Goal: Task Accomplishment & Management: Manage account settings

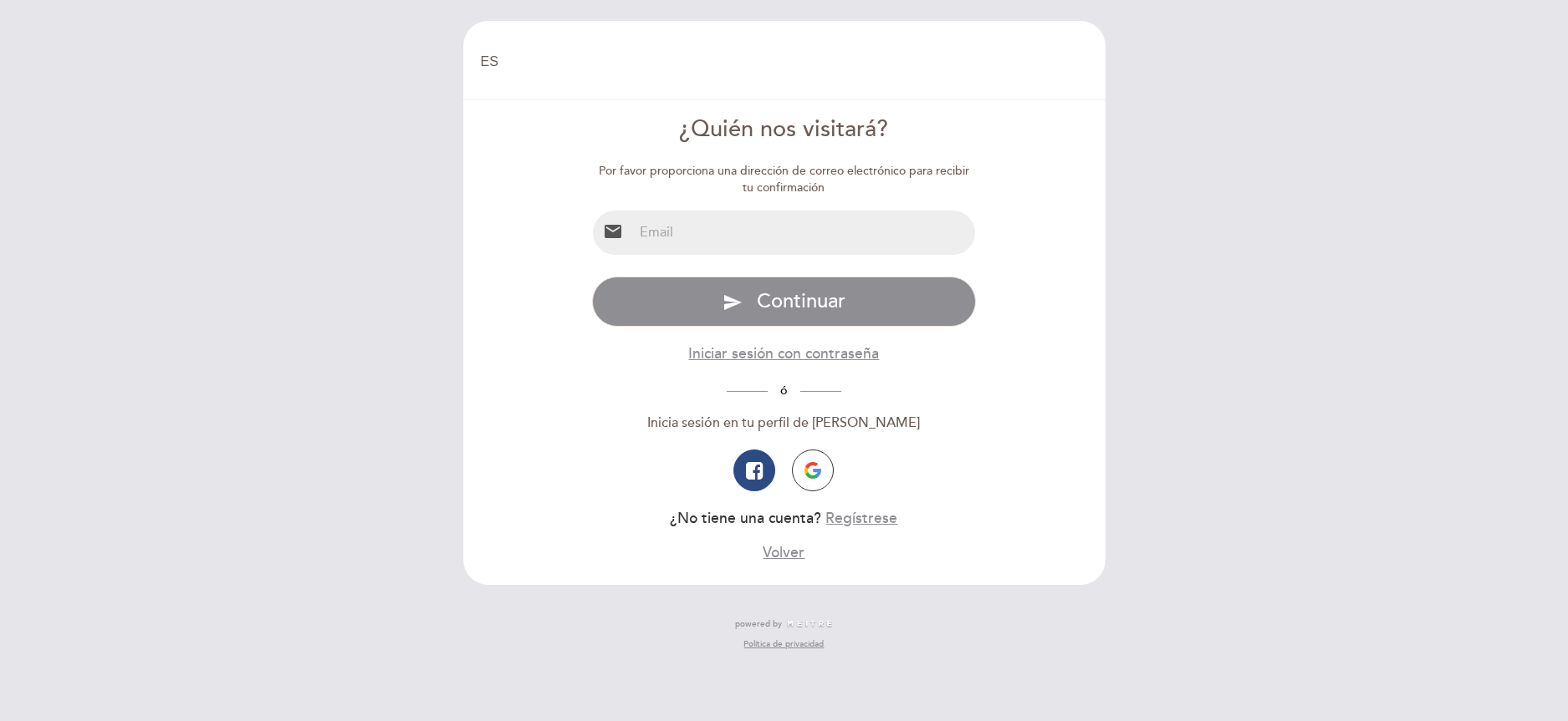
select select "es"
click at [733, 238] on input "email" at bounding box center [803, 233] width 342 height 45
type input "[EMAIL_ADDRESS][DOMAIN_NAME]"
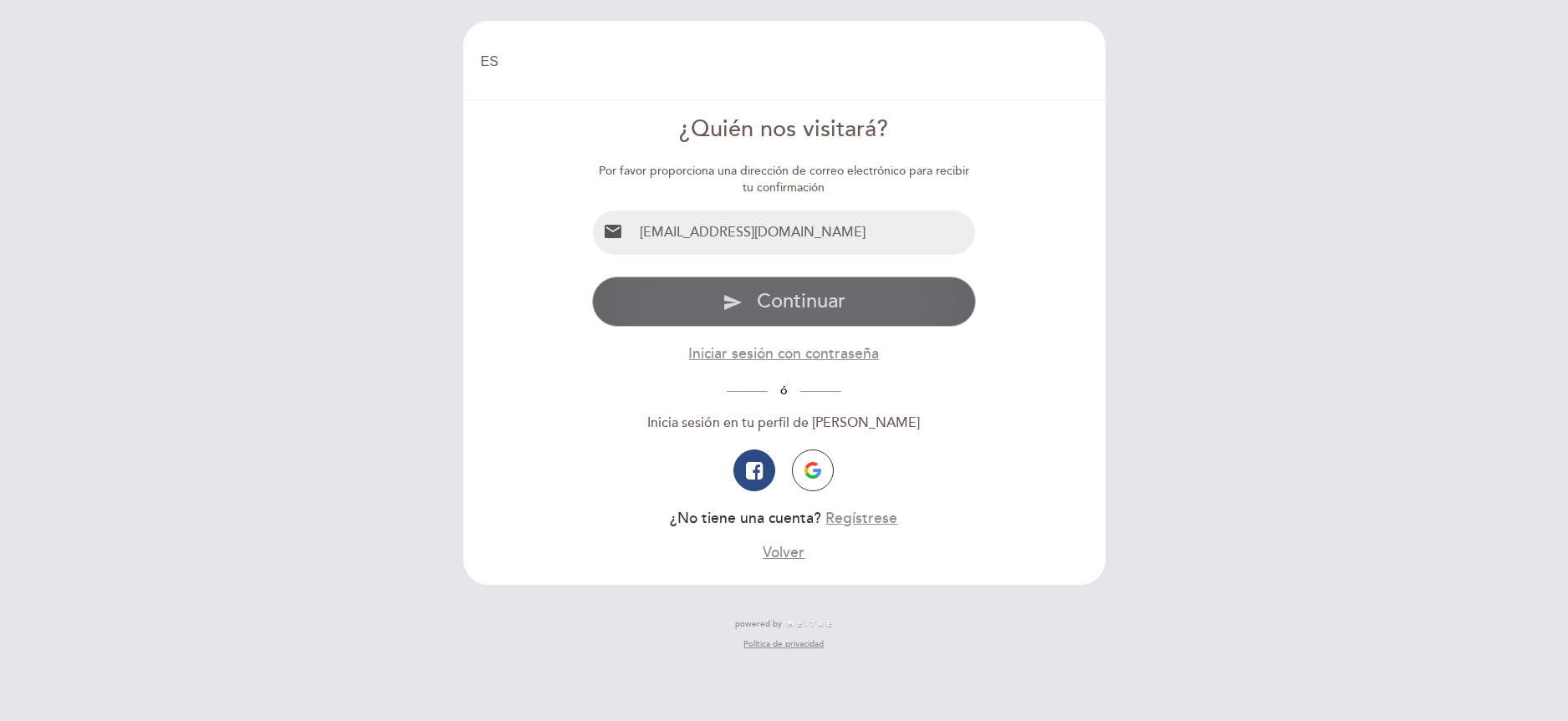
click at [774, 294] on span "Continuar" at bounding box center [801, 301] width 89 height 24
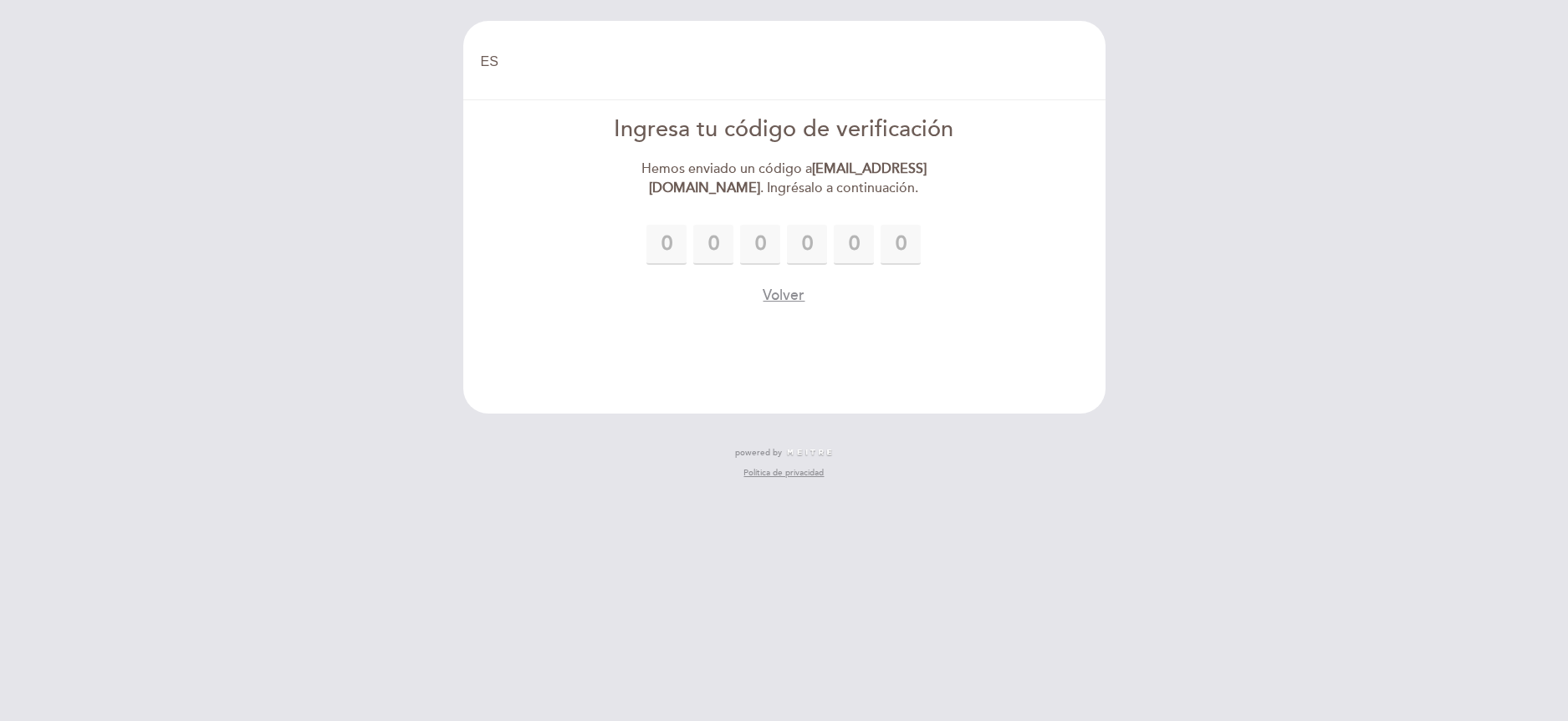
type input "3"
type input "5"
type input "4"
type input "8"
type input "9"
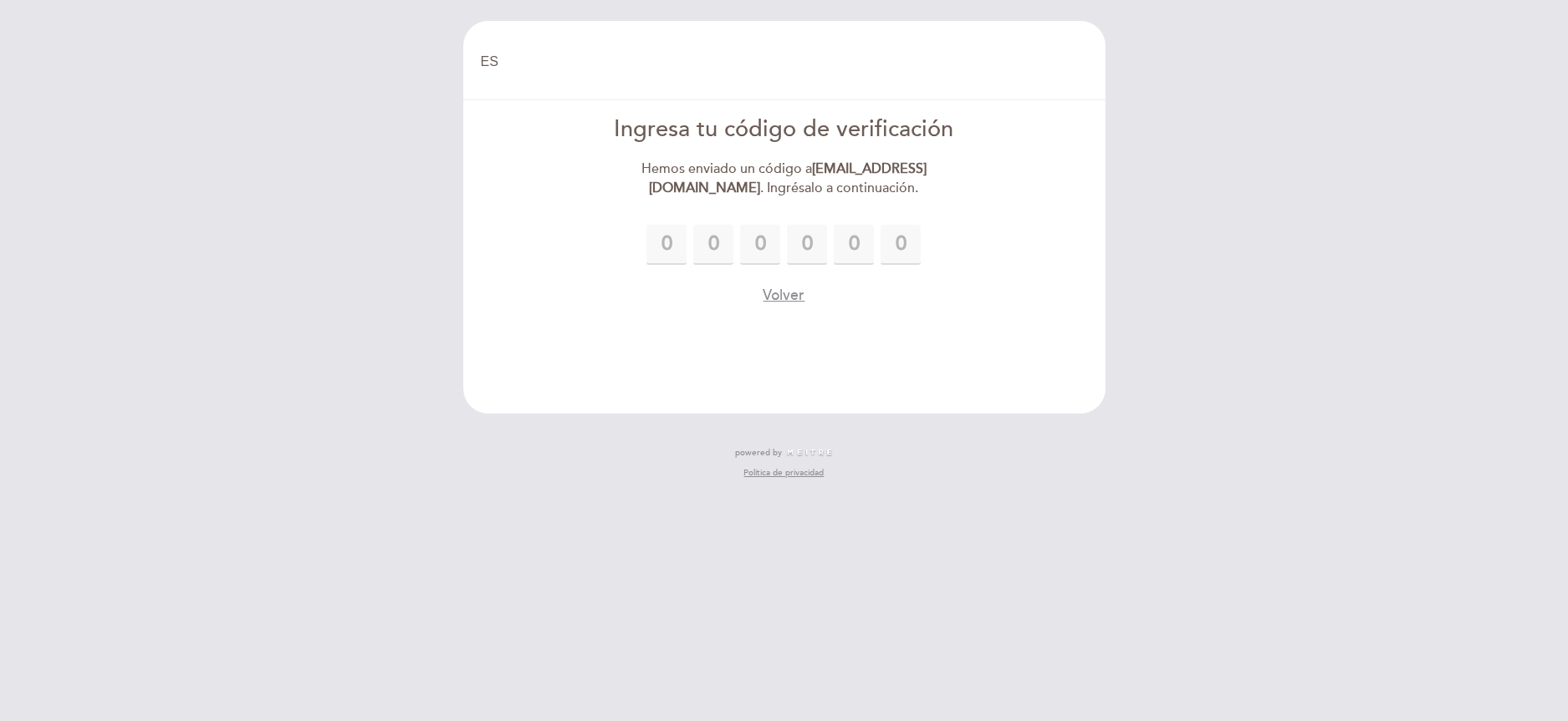
type input "7"
